Goal: Task Accomplishment & Management: View all purchases within a project

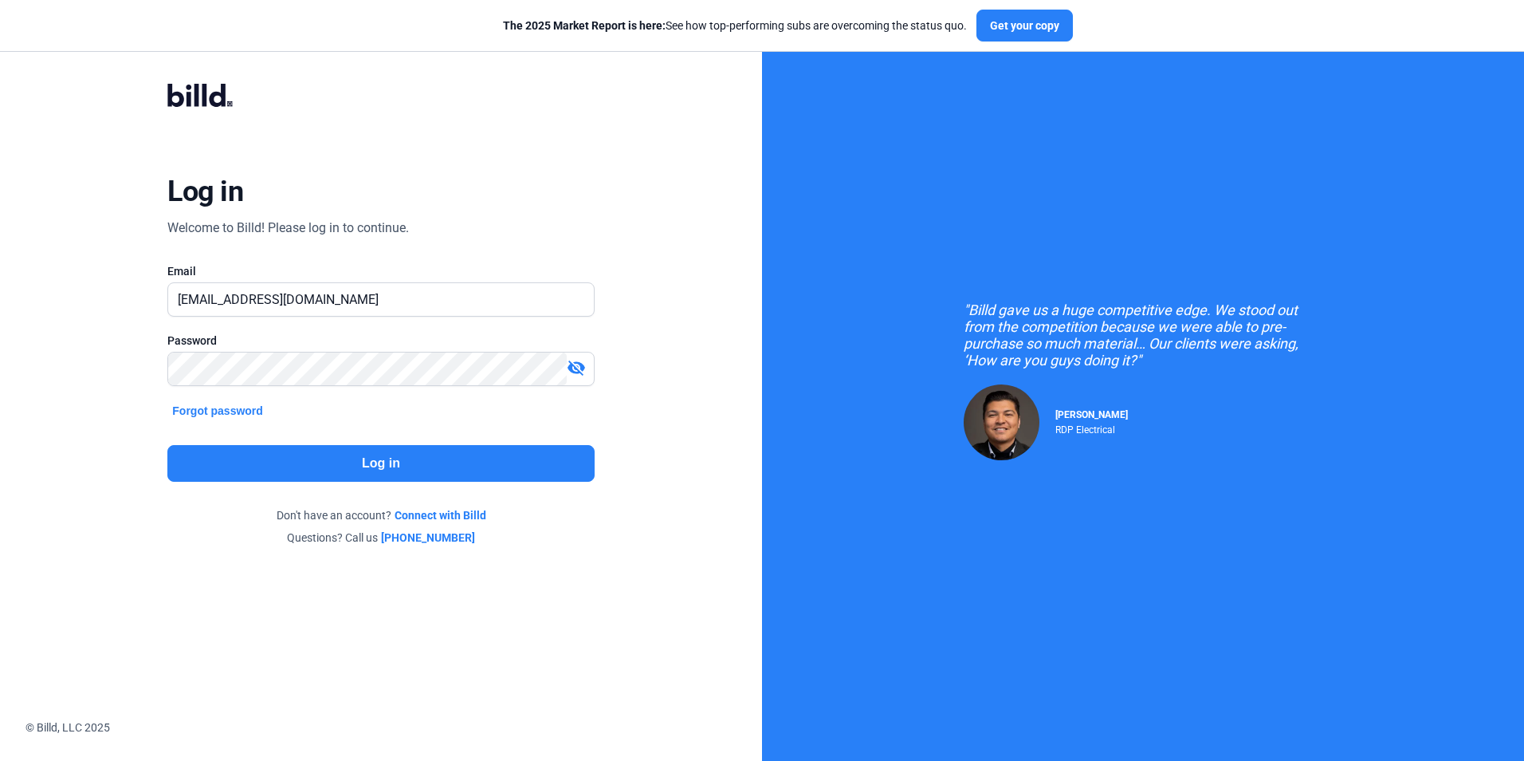
click at [404, 467] on button "Log in" at bounding box center [380, 463] width 427 height 37
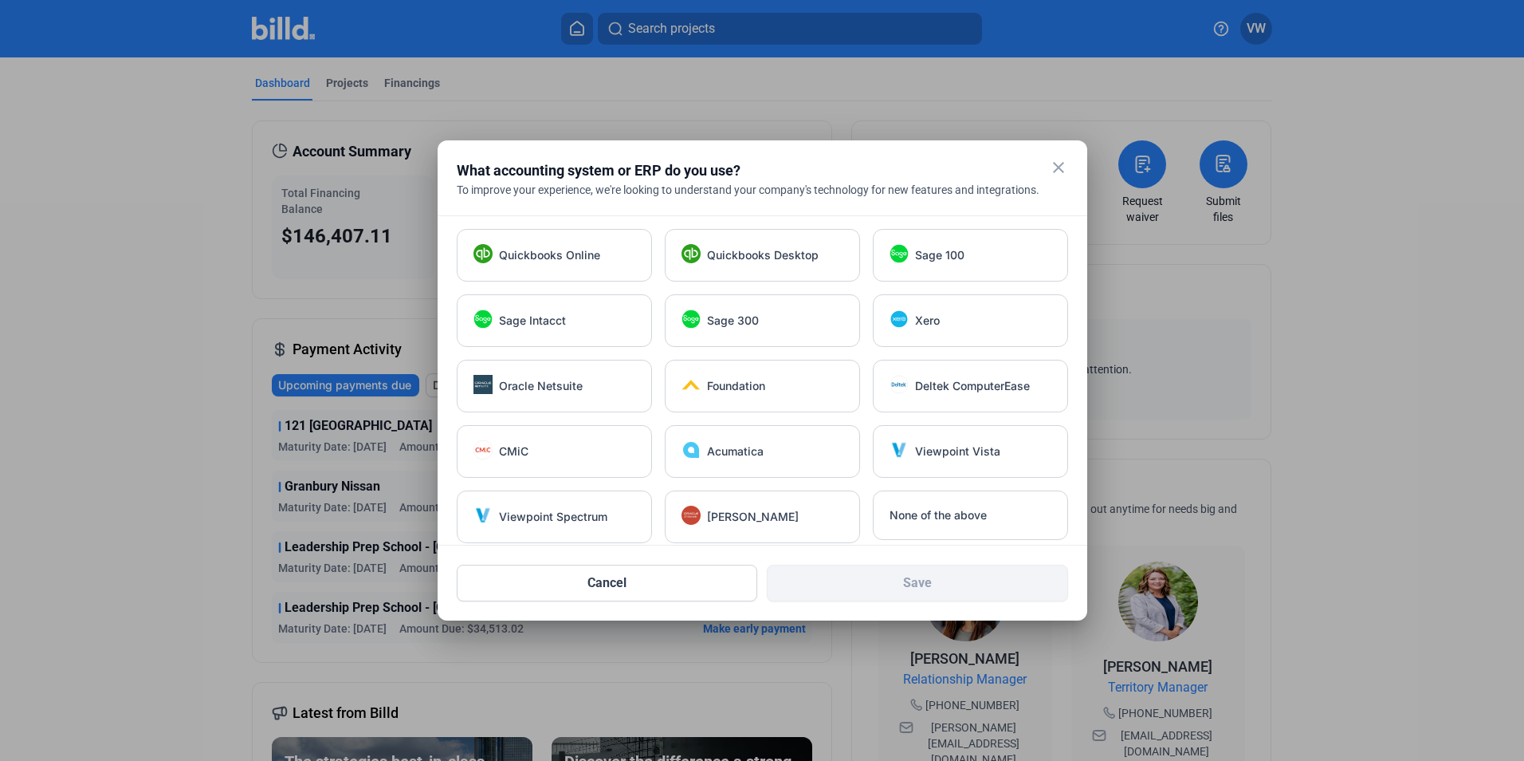
click at [1056, 171] on mat-icon "close" at bounding box center [1058, 167] width 19 height 19
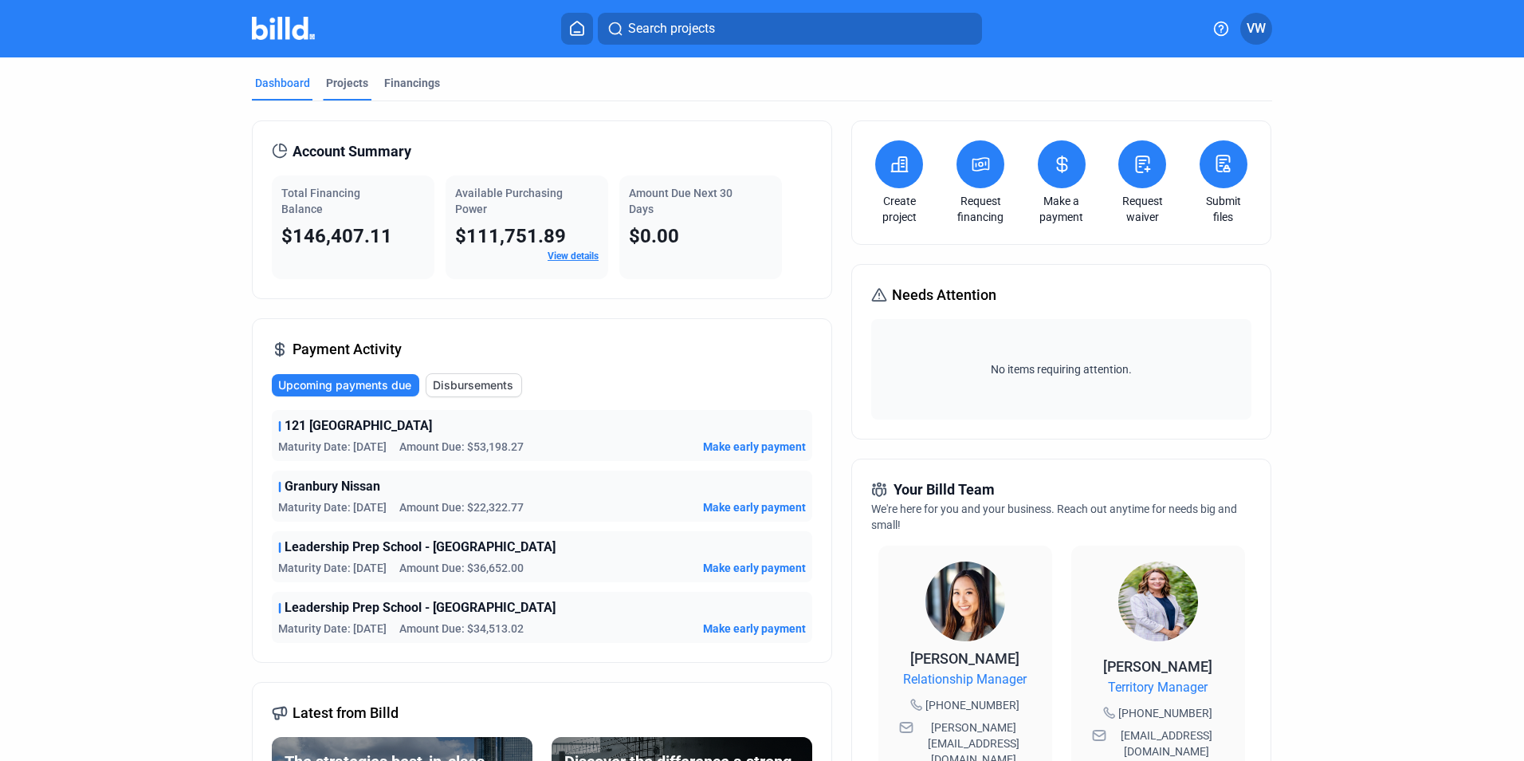
click at [336, 79] on div "Projects" at bounding box center [347, 83] width 42 height 16
